Goal: Find specific page/section: Find specific page/section

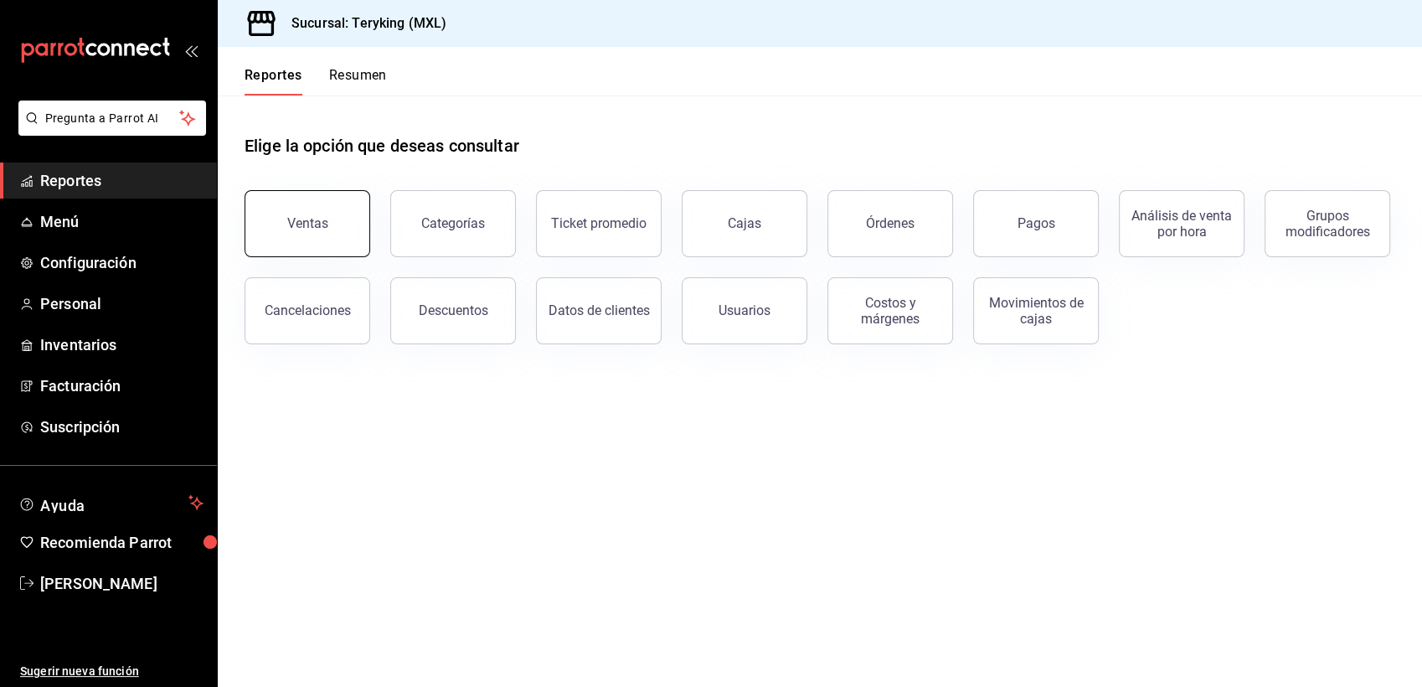
click at [252, 240] on button "Ventas" at bounding box center [308, 223] width 126 height 67
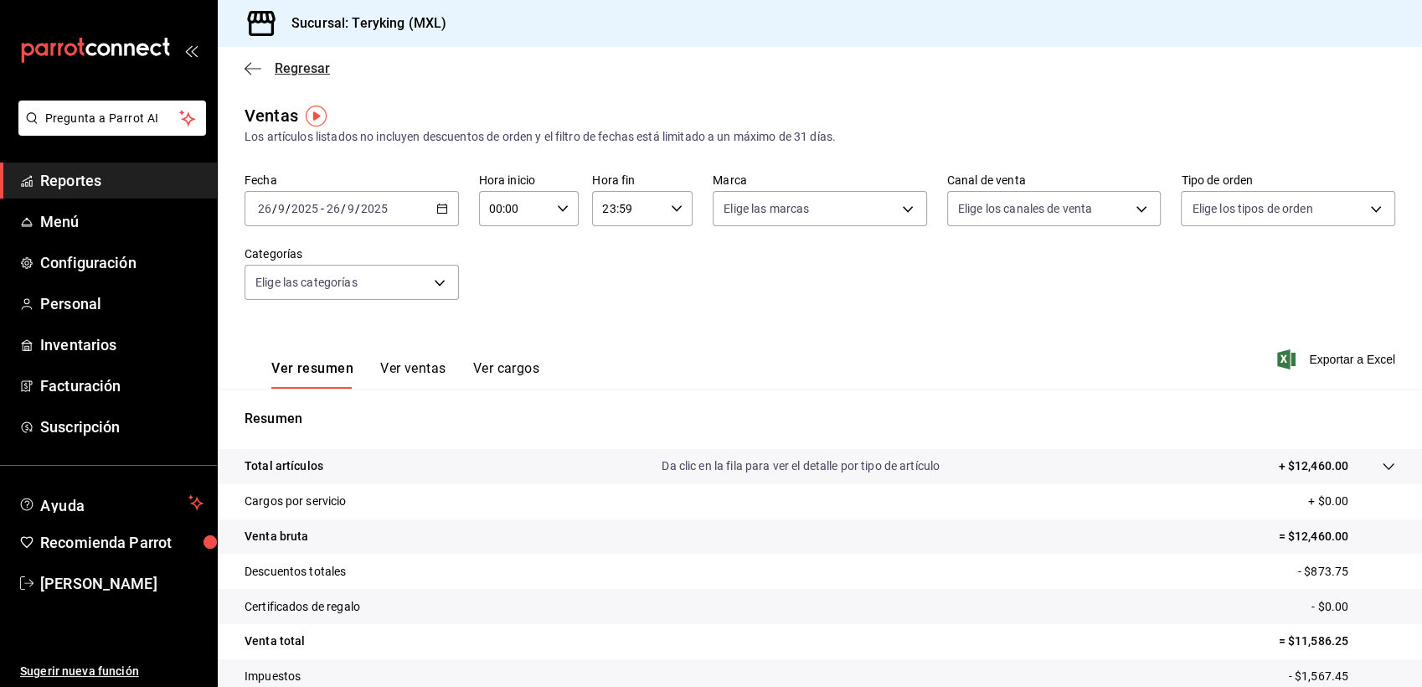
click at [308, 70] on span "Regresar" at bounding box center [302, 68] width 55 height 16
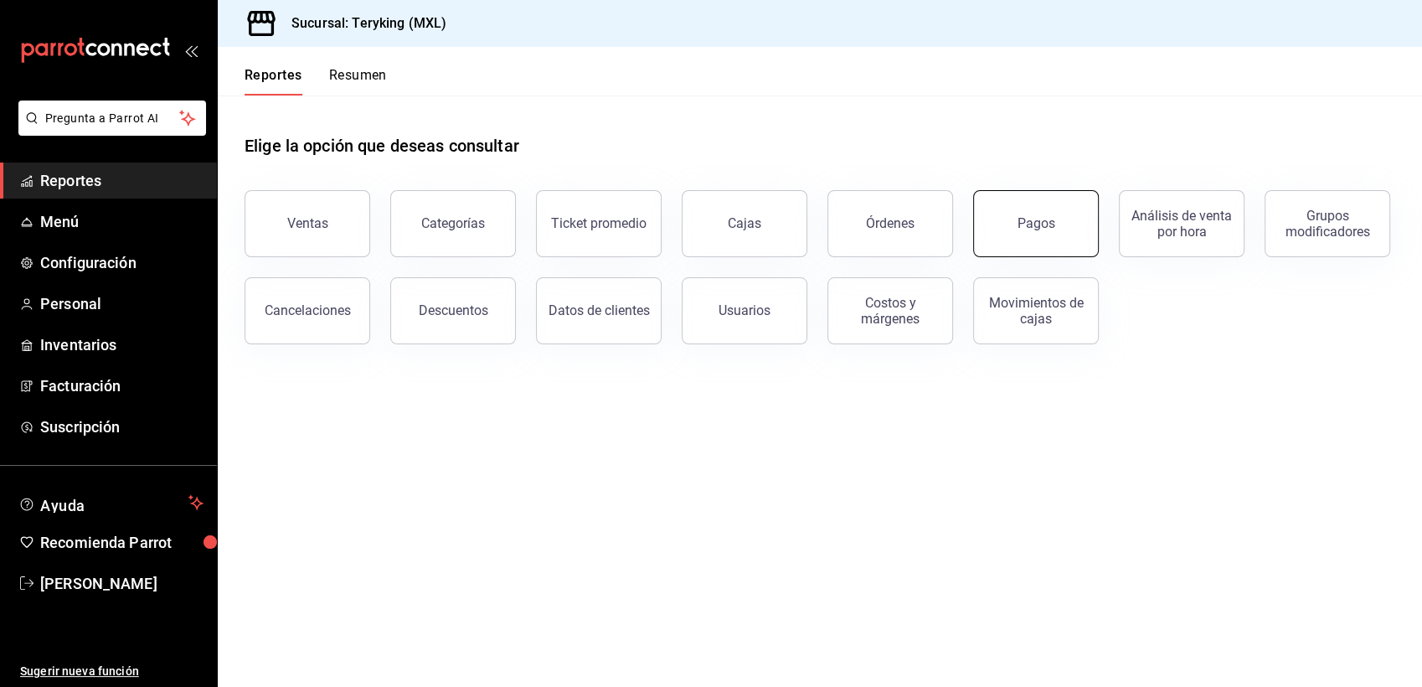
click at [1025, 218] on div "Pagos" at bounding box center [1037, 223] width 38 height 16
